Goal: Register for event/course

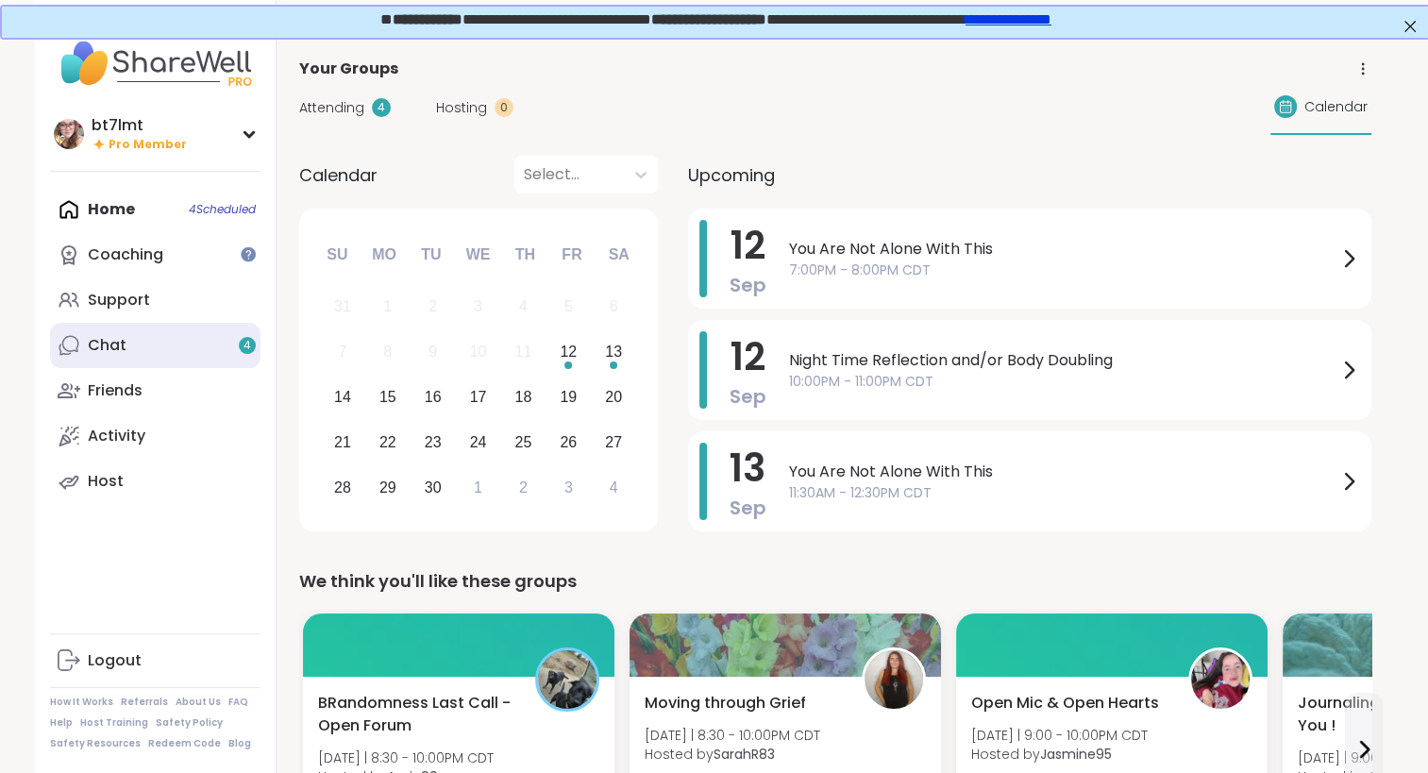
click at [188, 351] on link "Chat 4" at bounding box center [155, 345] width 210 height 45
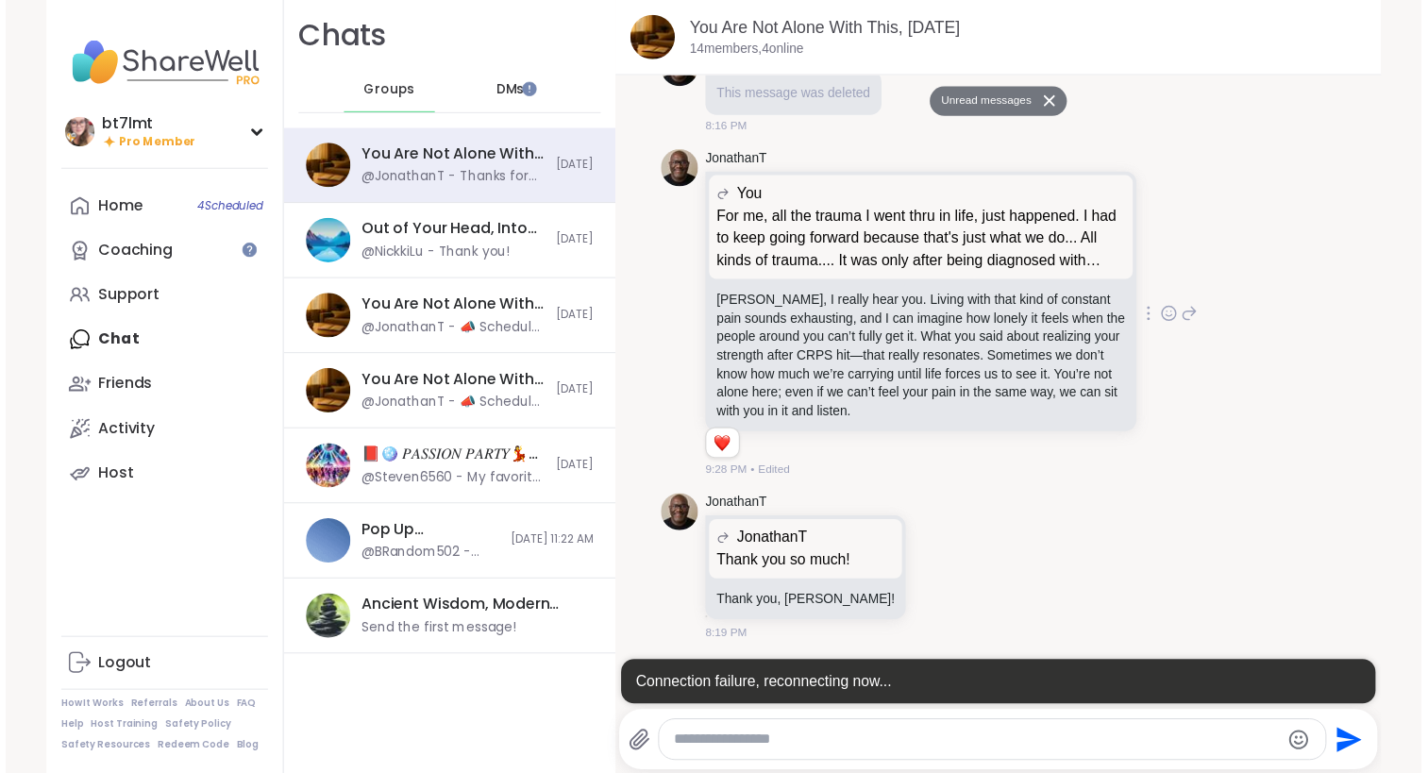
scroll to position [5118, 0]
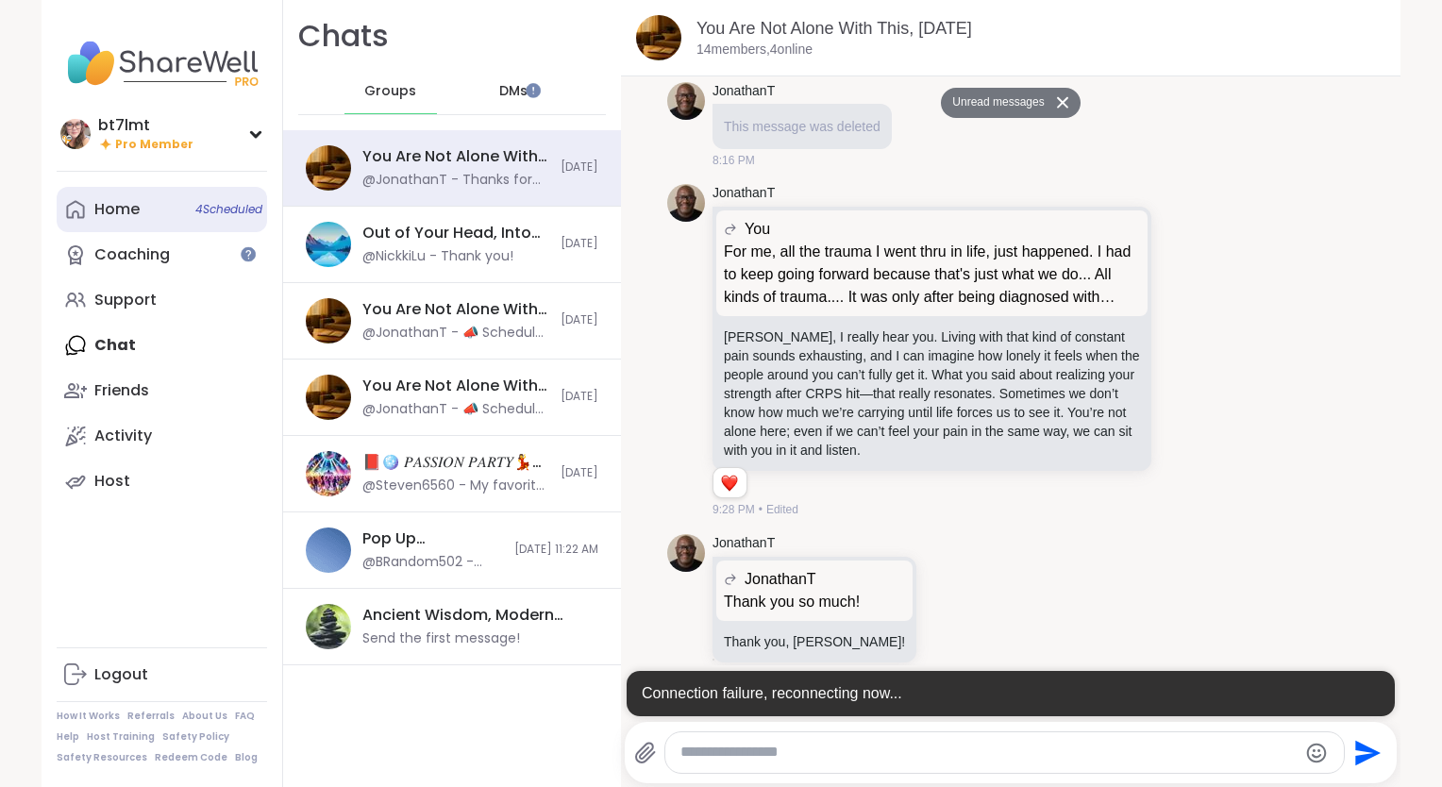
click at [109, 216] on div "Home 4 Scheduled" at bounding box center [116, 209] width 45 height 21
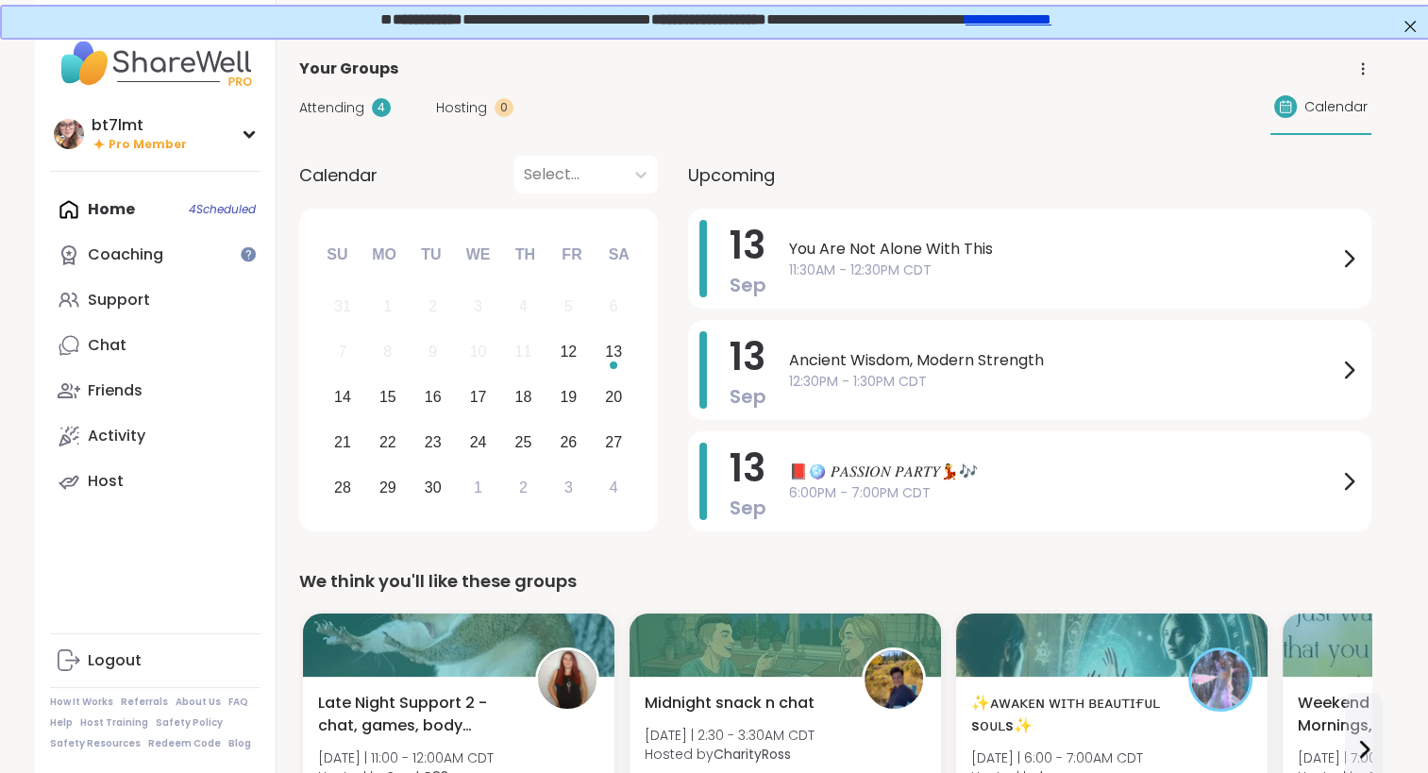
click at [337, 104] on span "Attending" at bounding box center [331, 108] width 65 height 20
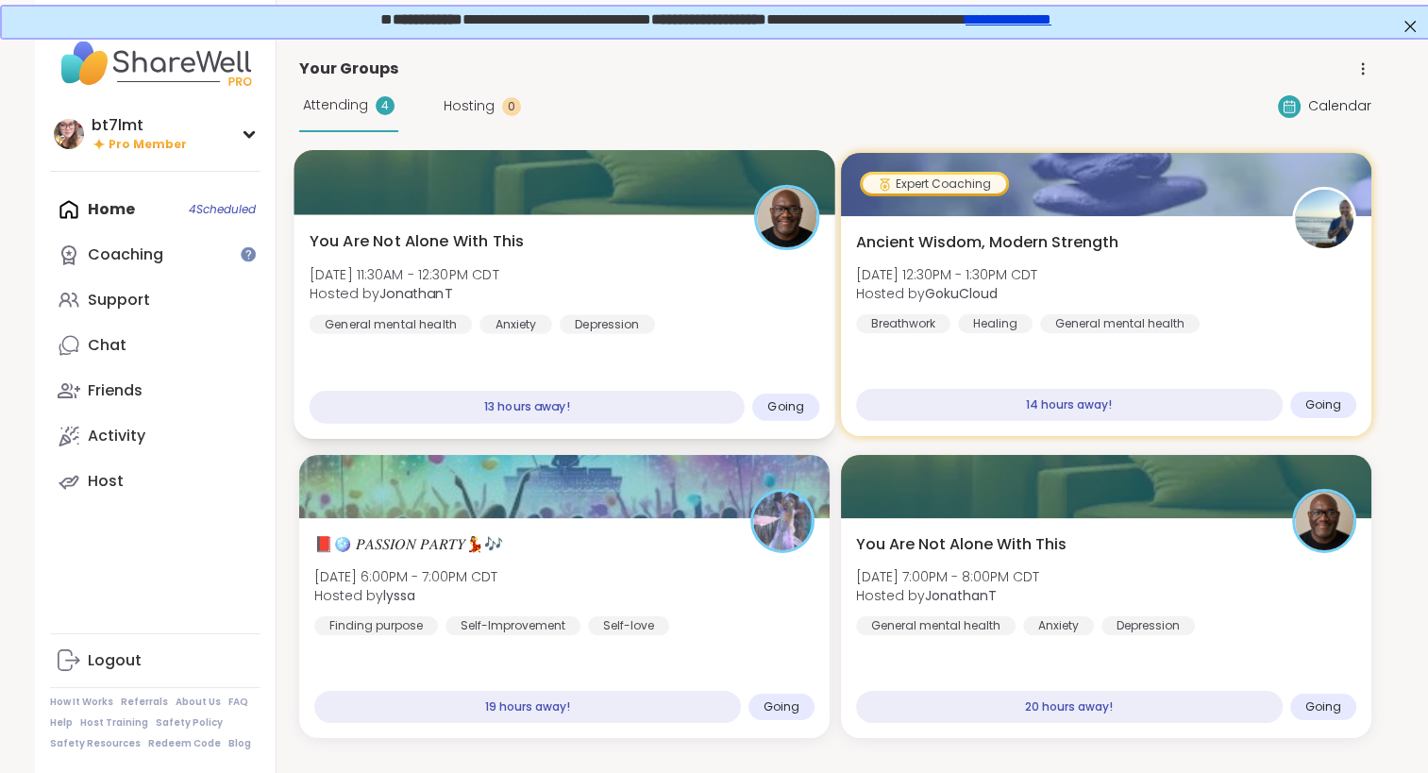
click at [761, 326] on div "You Are Not Alone With [DATE][DATE] 11:30AM - 12:30PM CDT Hosted by JonathanT G…" at bounding box center [564, 282] width 511 height 104
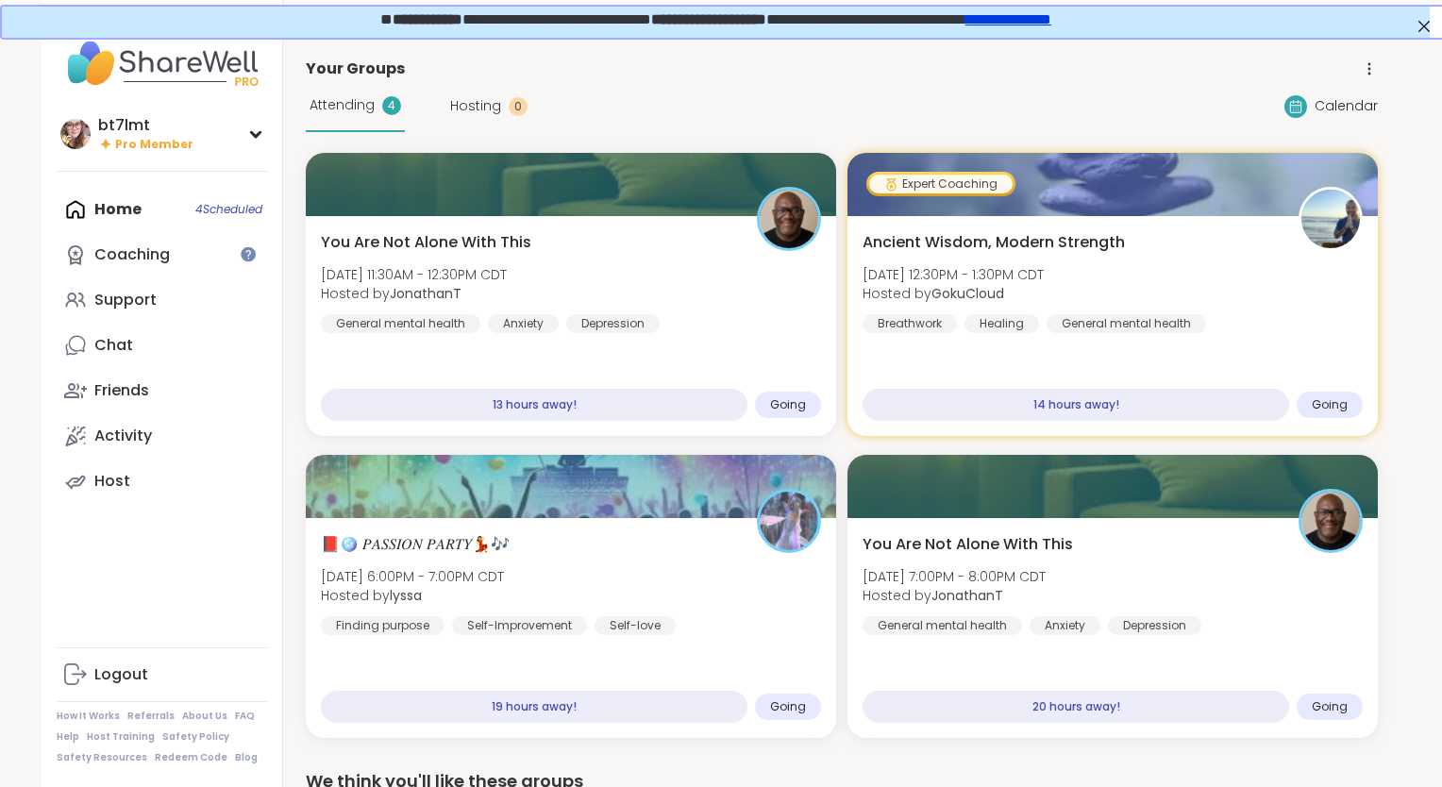
click at [810, 76] on div "Your Groups" at bounding box center [842, 69] width 1072 height 23
